Goal: Task Accomplishment & Management: Use online tool/utility

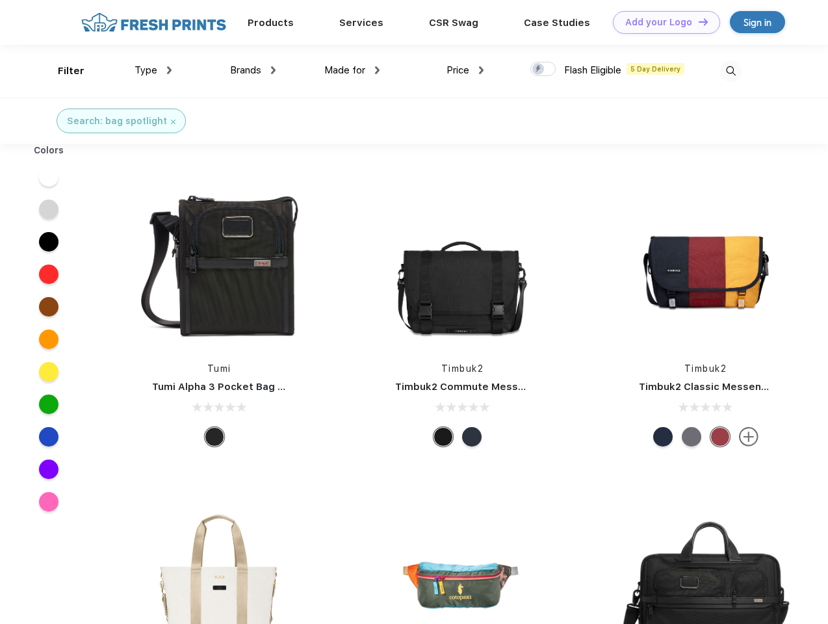
click at [662, 22] on link "Add your Logo Design Tool" at bounding box center [666, 22] width 107 height 23
click at [0, 0] on div "Design Tool" at bounding box center [0, 0] width 0 height 0
click at [697, 21] on link "Add your Logo Design Tool" at bounding box center [666, 22] width 107 height 23
click at [62, 71] on div "Filter" at bounding box center [71, 71] width 27 height 15
click at [153, 70] on span "Type" at bounding box center [146, 70] width 23 height 12
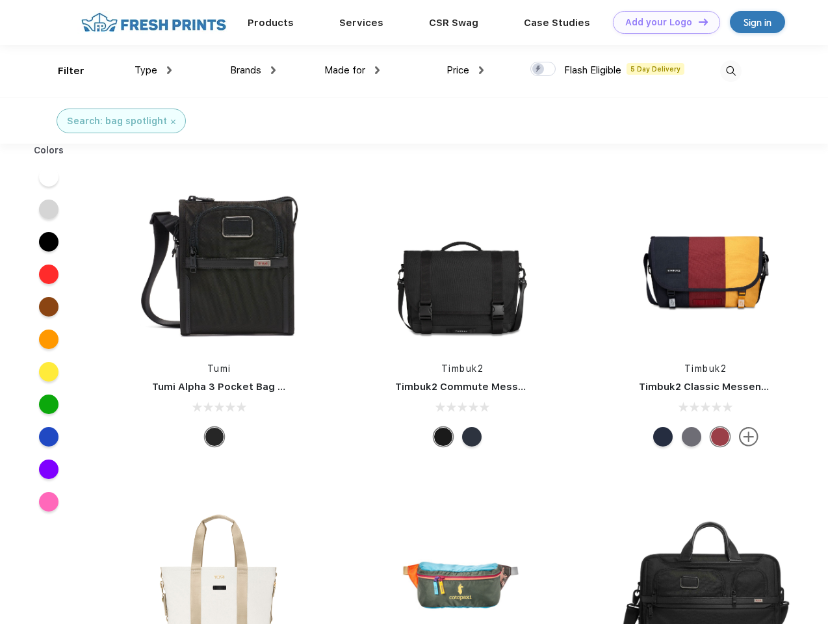
click at [253, 70] on span "Brands" at bounding box center [245, 70] width 31 height 12
click at [352, 70] on span "Made for" at bounding box center [344, 70] width 41 height 12
click at [465, 70] on span "Price" at bounding box center [458, 70] width 23 height 12
click at [543, 70] on div at bounding box center [542, 69] width 25 height 14
click at [539, 70] on input "checkbox" at bounding box center [534, 65] width 8 height 8
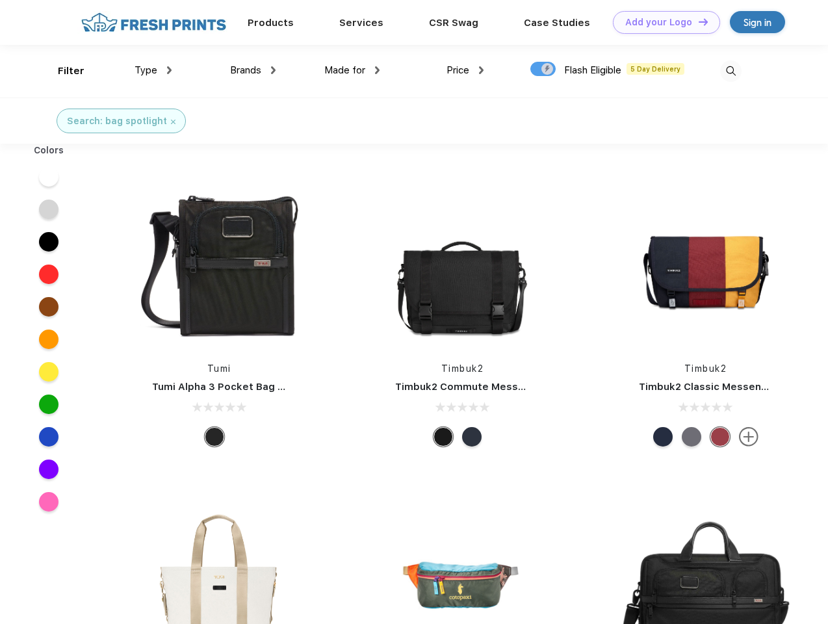
click at [731, 71] on img at bounding box center [730, 70] width 21 height 21
